Goal: Transaction & Acquisition: Purchase product/service

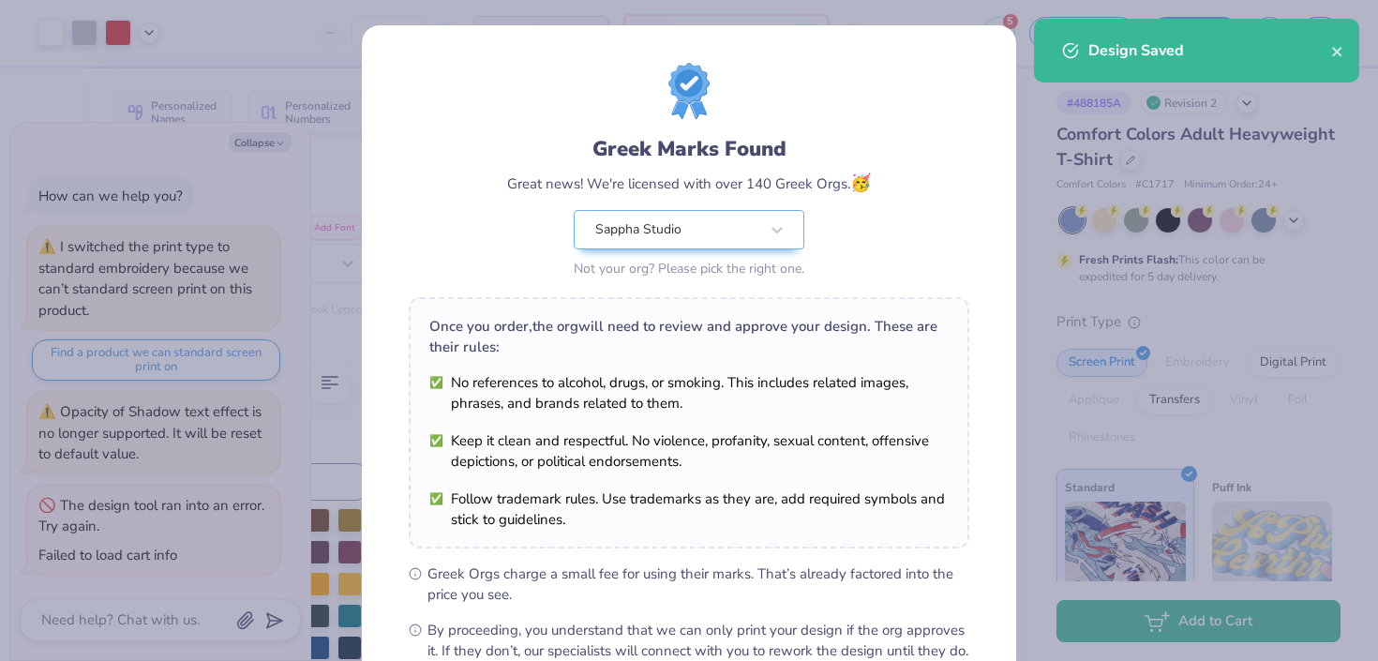
scroll to position [217, 0]
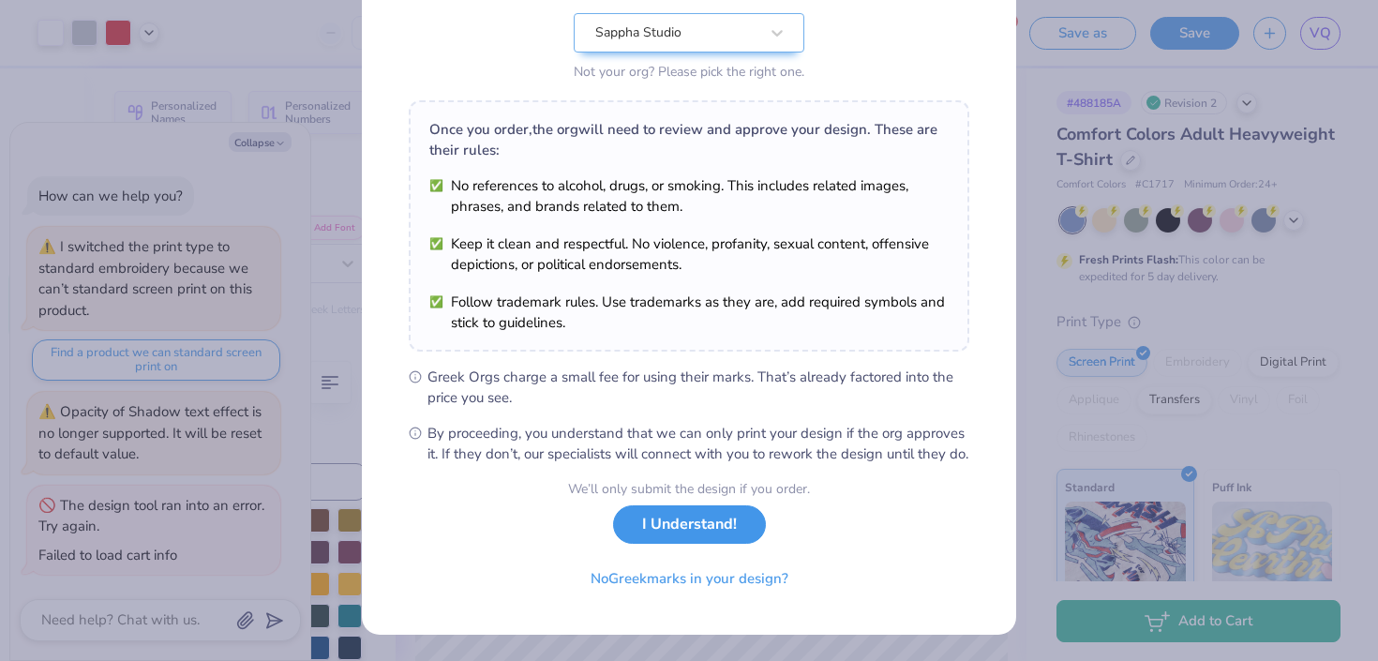
click at [655, 536] on button "I Understand!" at bounding box center [689, 524] width 153 height 38
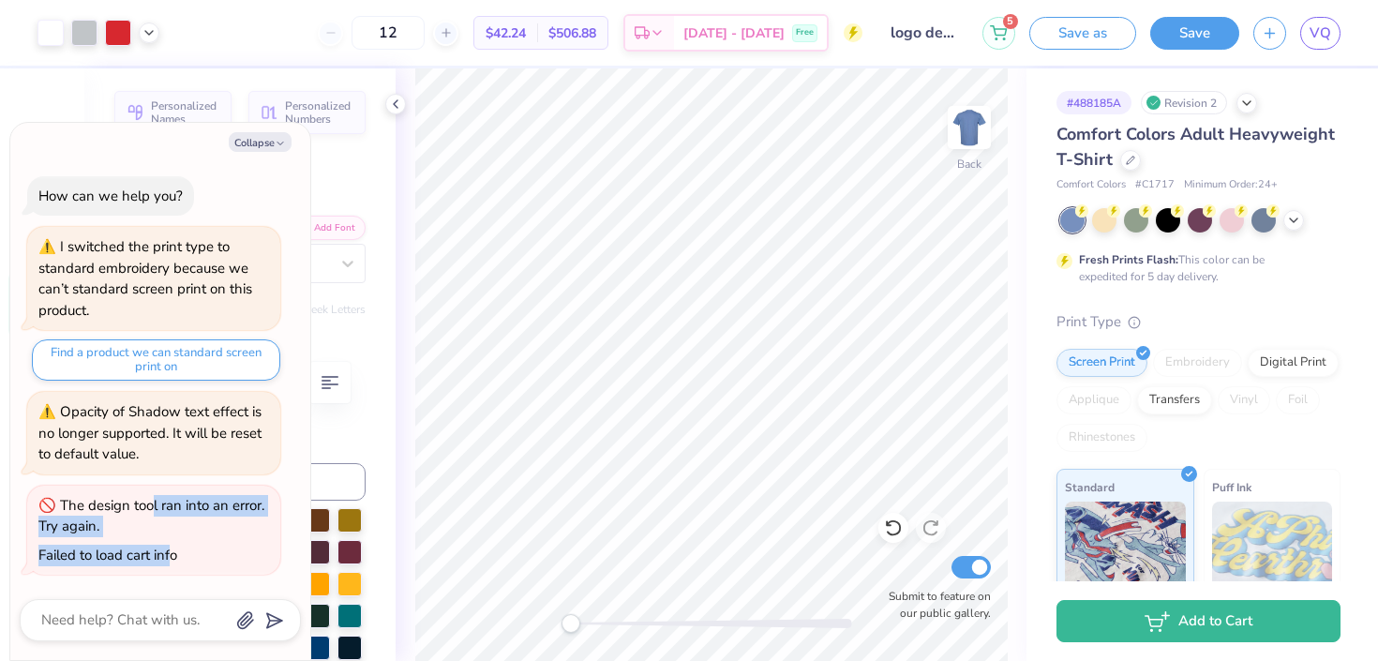
drag, startPoint x: 148, startPoint y: 504, endPoint x: 173, endPoint y: 562, distance: 63.0
click at [173, 562] on div "The design tool ran into an error. Try again. Failed to load cart info" at bounding box center [153, 531] width 253 height 90
click at [173, 562] on div "Failed to load cart info" at bounding box center [107, 555] width 139 height 19
click at [1007, 38] on button "5" at bounding box center [999, 30] width 33 height 33
type textarea "x"
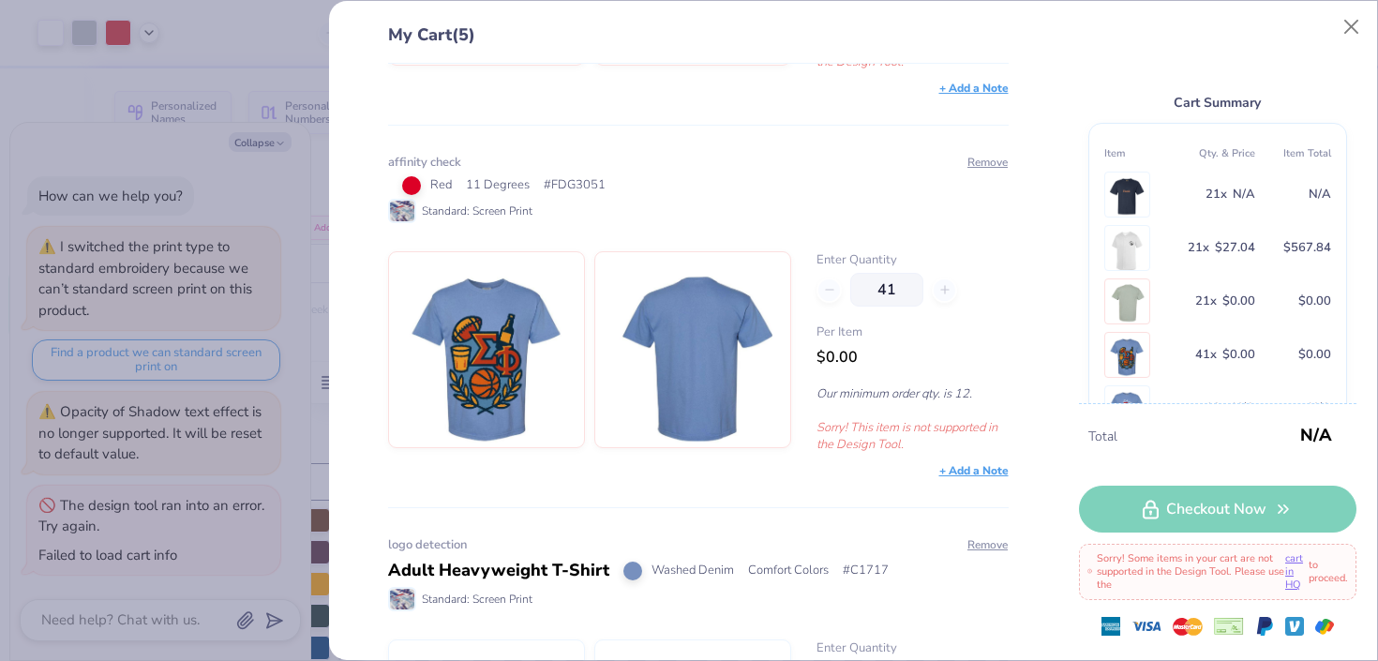
scroll to position [1309, 0]
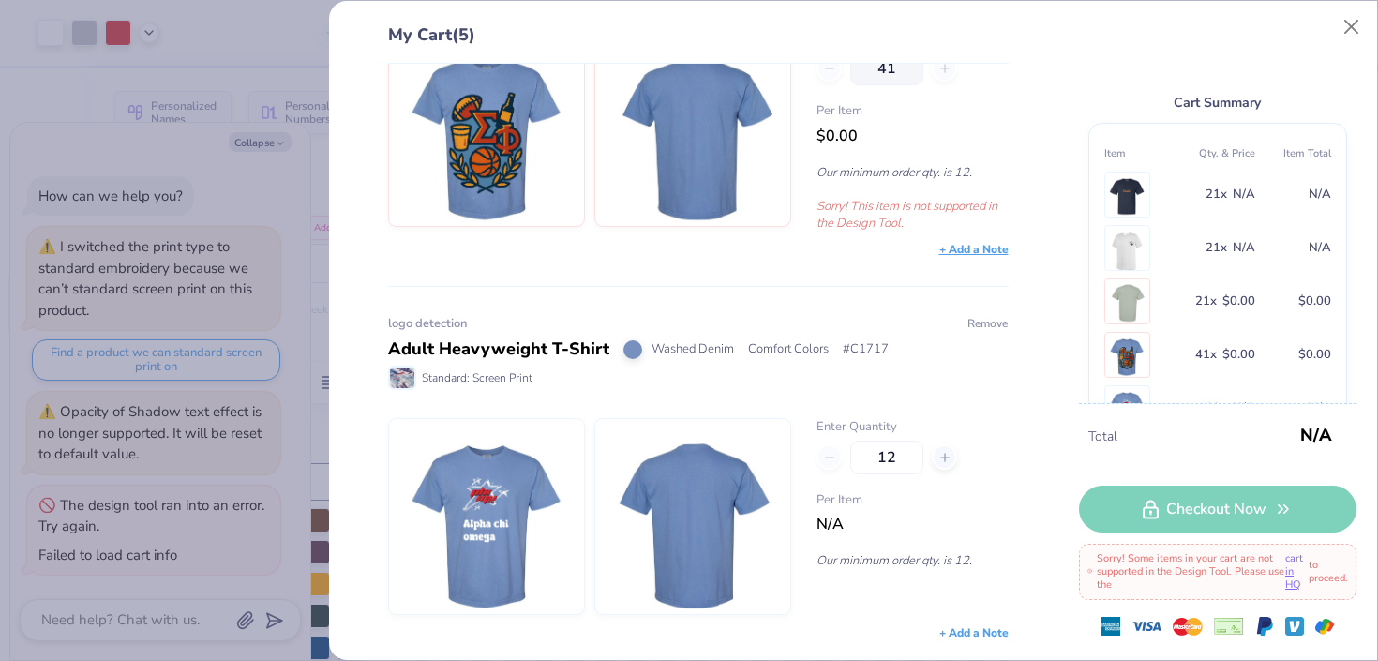
click at [996, 325] on button "Remove" at bounding box center [988, 323] width 42 height 17
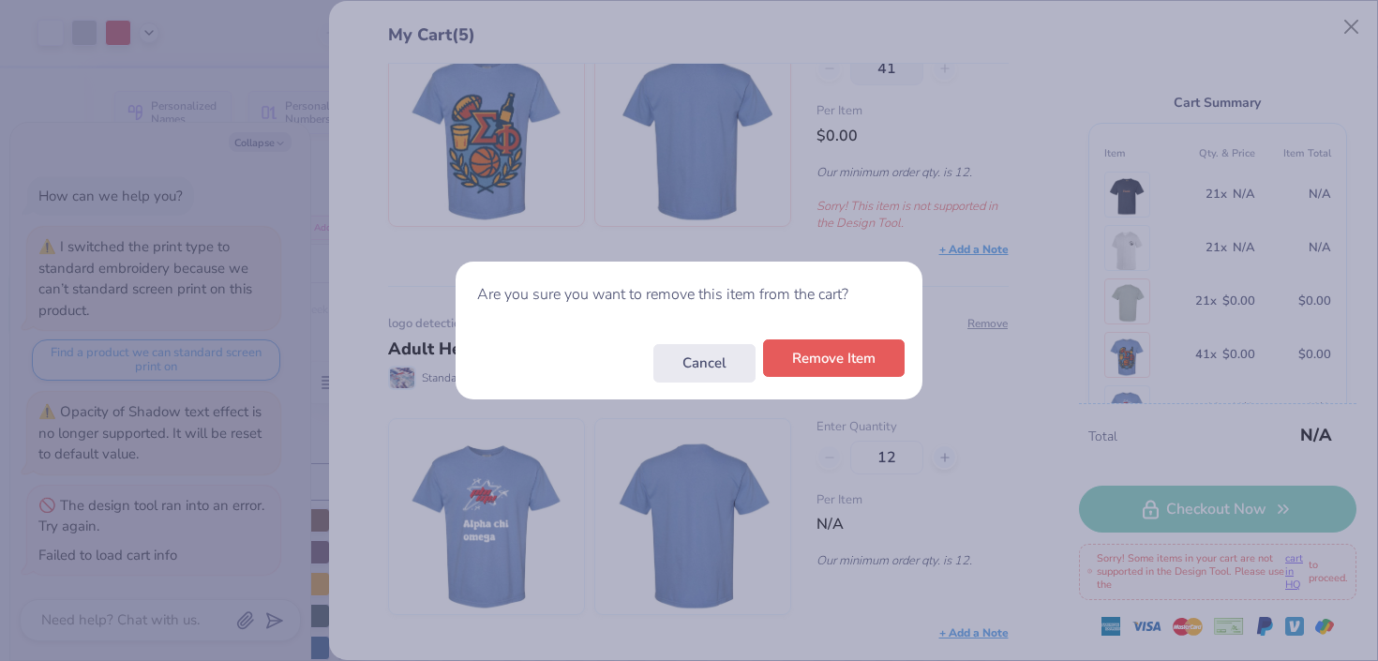
click at [821, 378] on div "Cancel Remove Item" at bounding box center [689, 362] width 467 height 73
click at [834, 369] on button "Remove Item" at bounding box center [834, 358] width 142 height 38
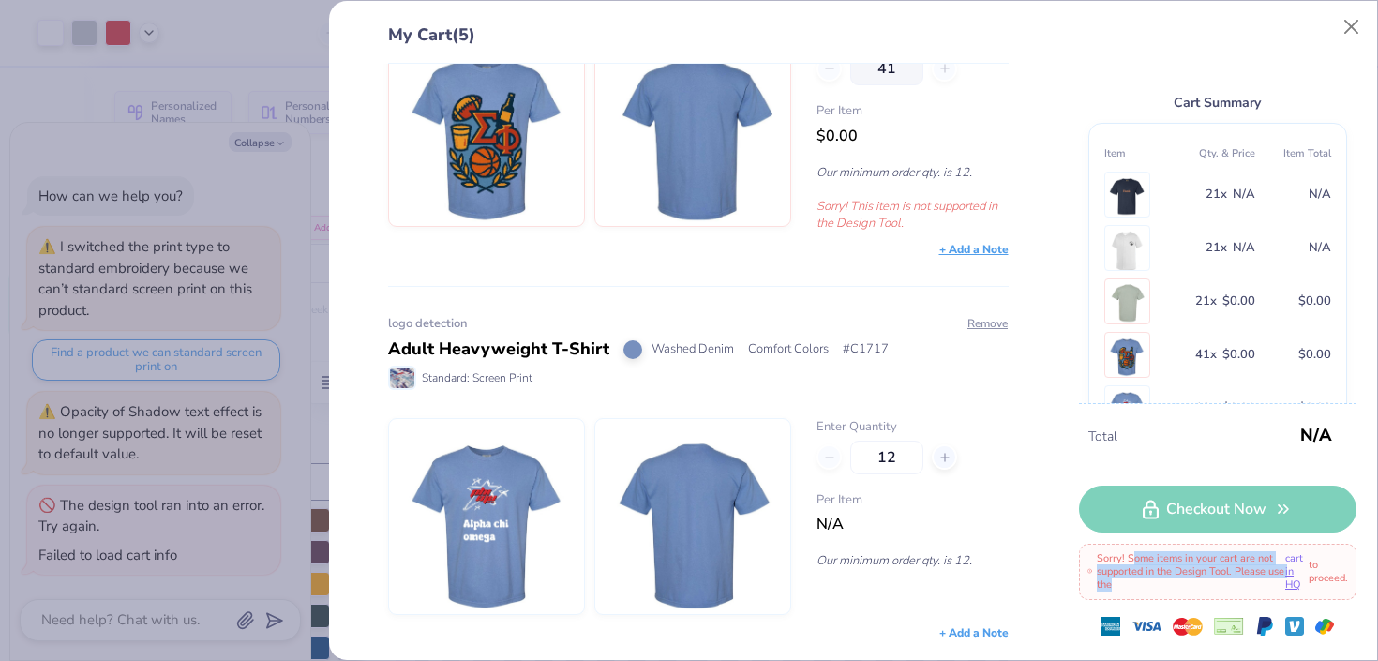
drag, startPoint x: 1132, startPoint y: 561, endPoint x: 1173, endPoint y: 594, distance: 52.7
click at [1173, 594] on div "Sorry! Some items in your cart are not supported in the Design Tool. Please use…" at bounding box center [1218, 572] width 278 height 56
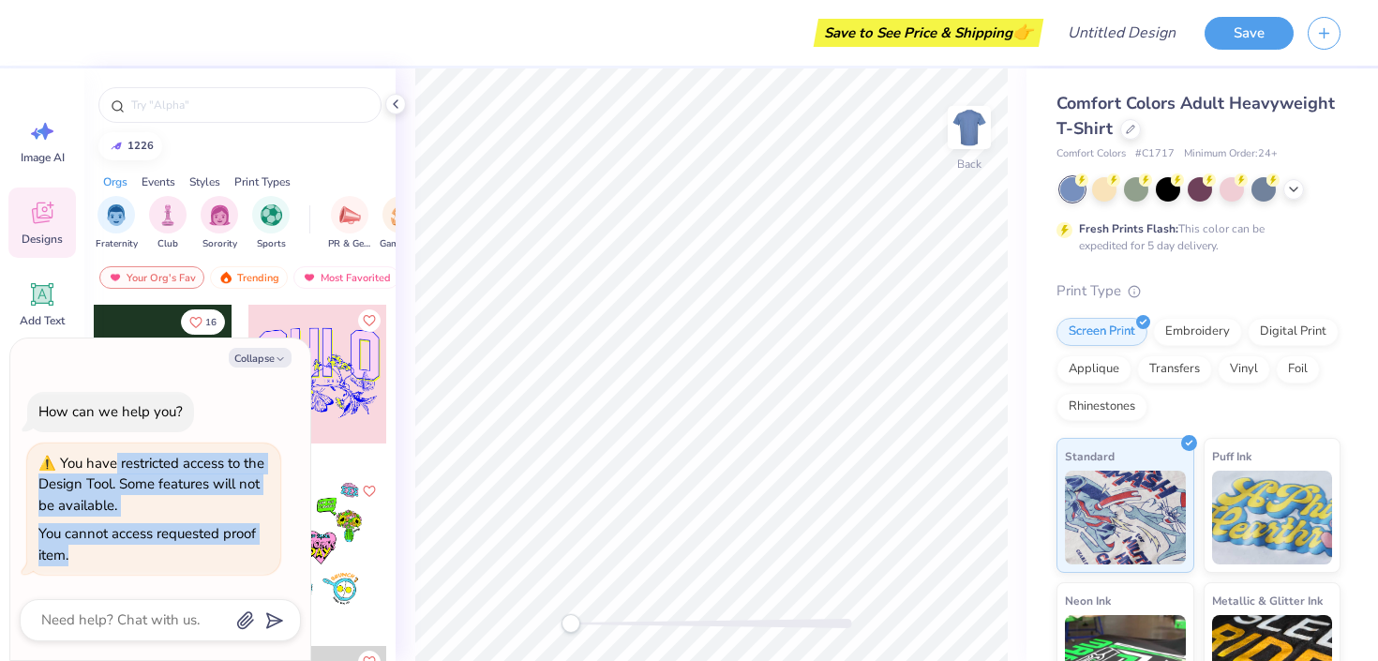
drag, startPoint x: 111, startPoint y: 465, endPoint x: 248, endPoint y: 548, distance: 160.7
click at [248, 548] on div "You have restricted access to the Design Tool. Some features will not be availa…" at bounding box center [153, 510] width 253 height 132
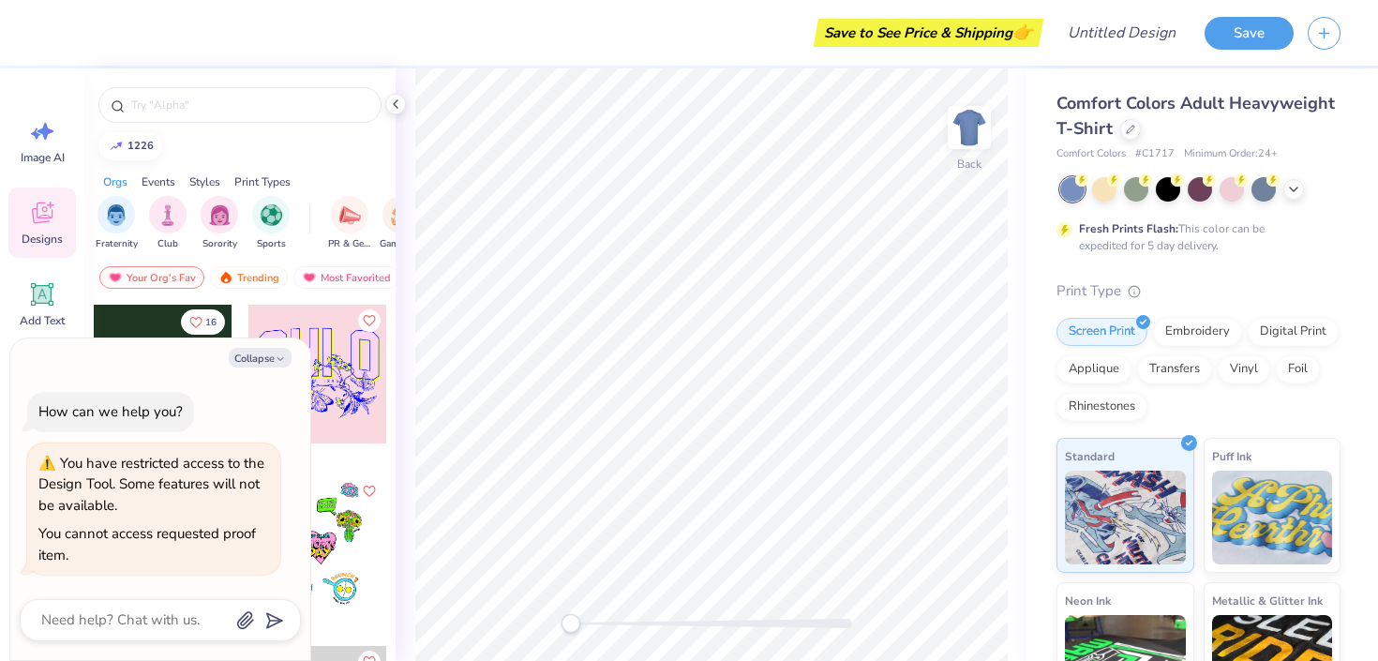
click at [228, 388] on div "How can we help you? You have restricted access to the Design Tool. Some featur…" at bounding box center [160, 483] width 281 height 213
click at [275, 357] on icon "button" at bounding box center [280, 359] width 11 height 11
type textarea "x"
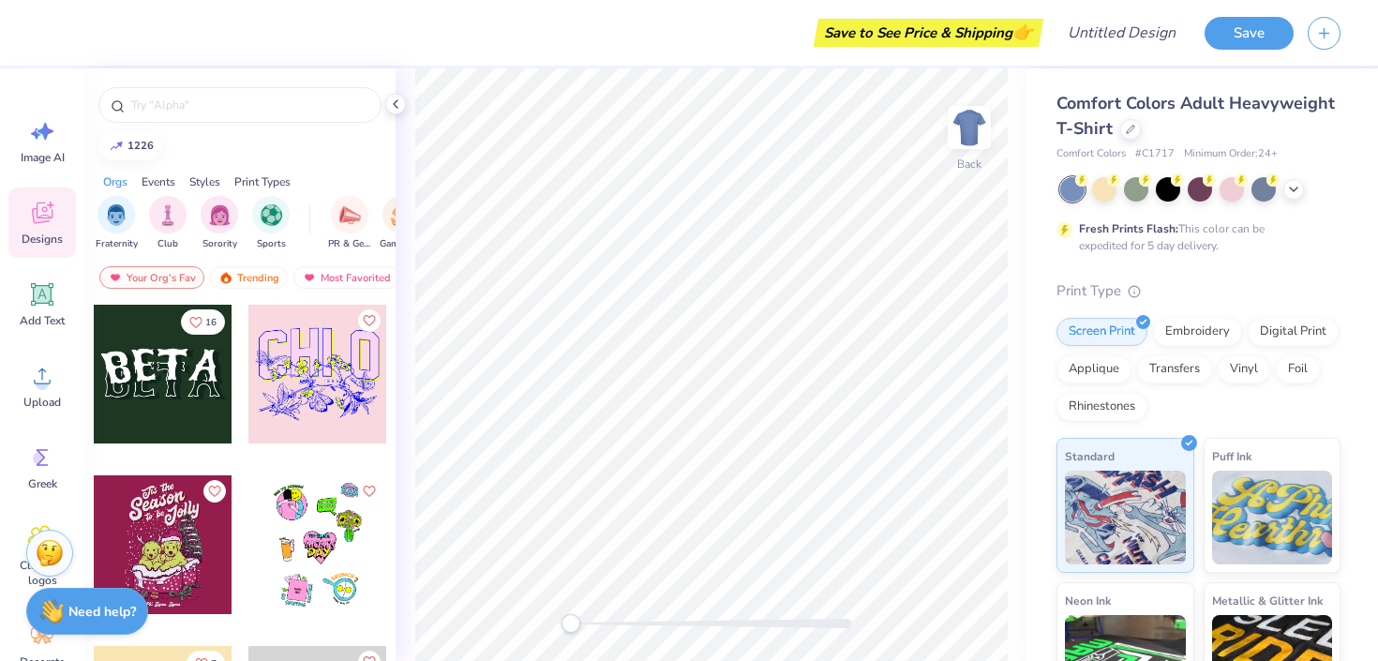
click at [588, 59] on div "Save to See Price & Shipping 👉" at bounding box center [545, 33] width 987 height 66
